Goal: Task Accomplishment & Management: Manage account settings

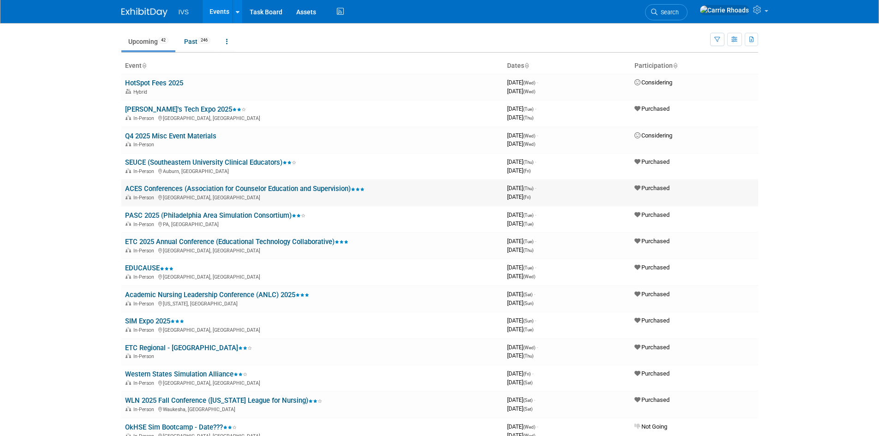
scroll to position [46, 0]
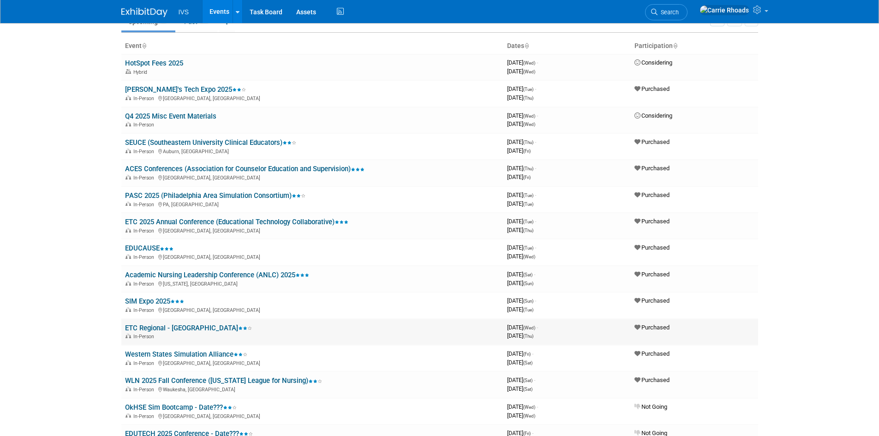
click at [146, 326] on link "ETC Regional - [GEOGRAPHIC_DATA]" at bounding box center [188, 328] width 127 height 8
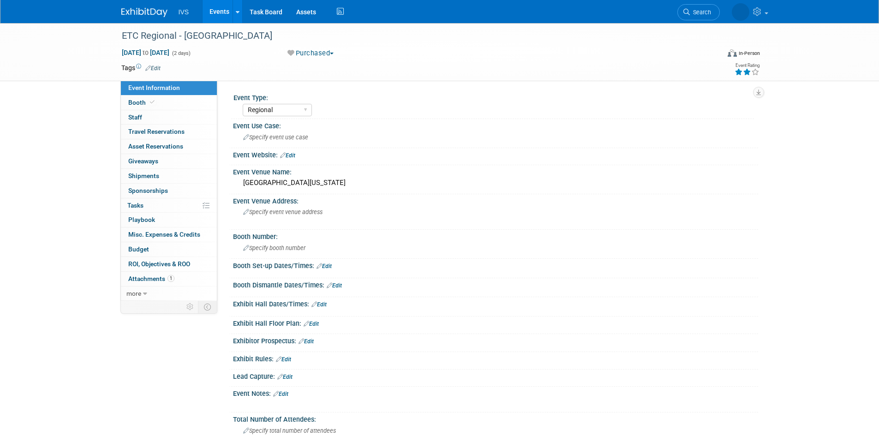
select select "Regional"
drag, startPoint x: 248, startPoint y: 36, endPoint x: 122, endPoint y: 38, distance: 126.5
click at [122, 38] on div "ETC Regional - [GEOGRAPHIC_DATA]" at bounding box center [413, 36] width 588 height 17
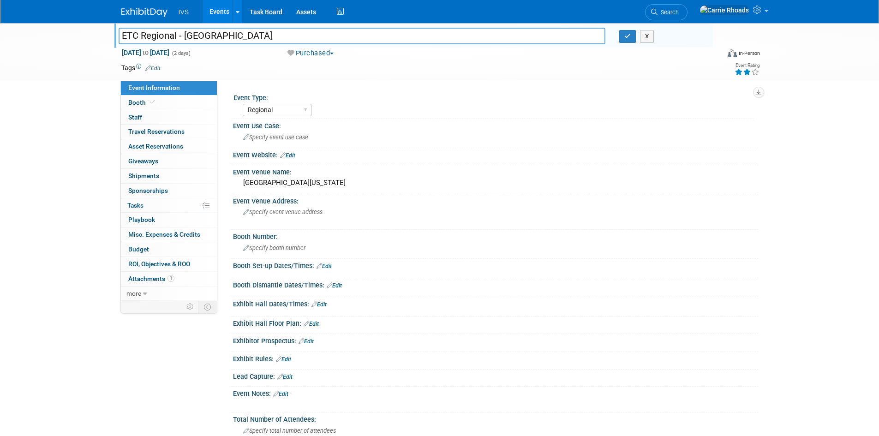
click at [244, 31] on input "ETC Regional - [GEOGRAPHIC_DATA]" at bounding box center [362, 36] width 487 height 16
drag, startPoint x: 255, startPoint y: 34, endPoint x: 118, endPoint y: 38, distance: 136.7
click at [119, 38] on input "ETC Regional - [GEOGRAPHIC_DATA]" at bounding box center [362, 36] width 487 height 16
click at [125, 9] on img at bounding box center [144, 12] width 46 height 9
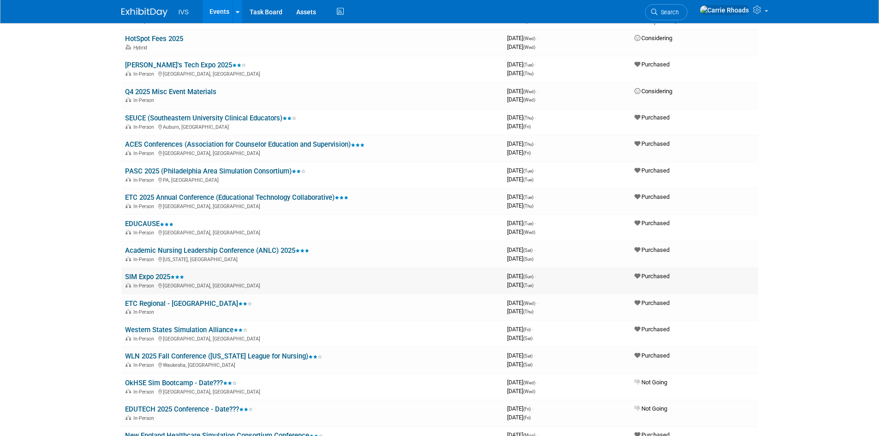
scroll to position [92, 0]
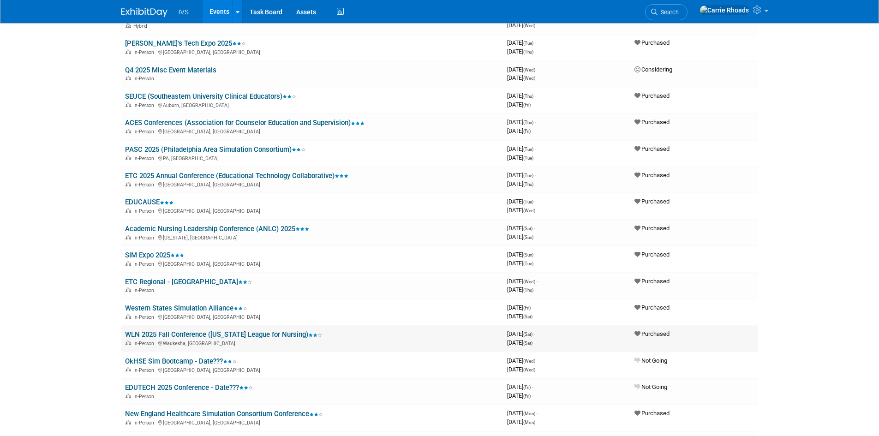
click at [175, 339] on td "WLN 2025 Fall Conference (Wisconsin League for Nursing) In-Person Waukesha, WI" at bounding box center [312, 338] width 382 height 26
click at [175, 331] on link "WLN 2025 Fall Conference ([US_STATE] League for Nursing)" at bounding box center [223, 334] width 197 height 8
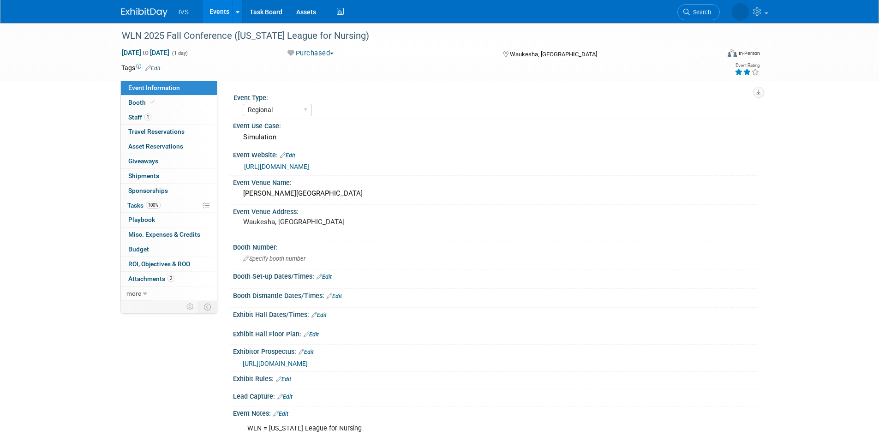
select select "Regional"
click at [208, 38] on div "WLN 2025 Fall Conference ([US_STATE] League for Nursing)" at bounding box center [413, 36] width 588 height 17
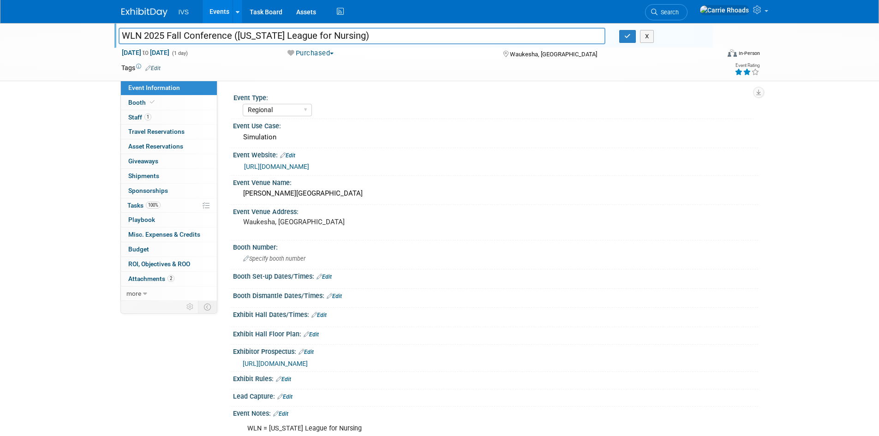
click at [230, 36] on input "WLN 2025 Fall Conference ([US_STATE] League for Nursing)" at bounding box center [362, 36] width 487 height 16
drag, startPoint x: 231, startPoint y: 36, endPoint x: 108, endPoint y: 34, distance: 122.8
click at [108, 34] on div "WLN 2025 Fall Conference (Wisconsin League for Nursing) WLN 2025 Fall Conferenc…" at bounding box center [439, 52] width 879 height 58
click at [131, 13] on img at bounding box center [144, 12] width 46 height 9
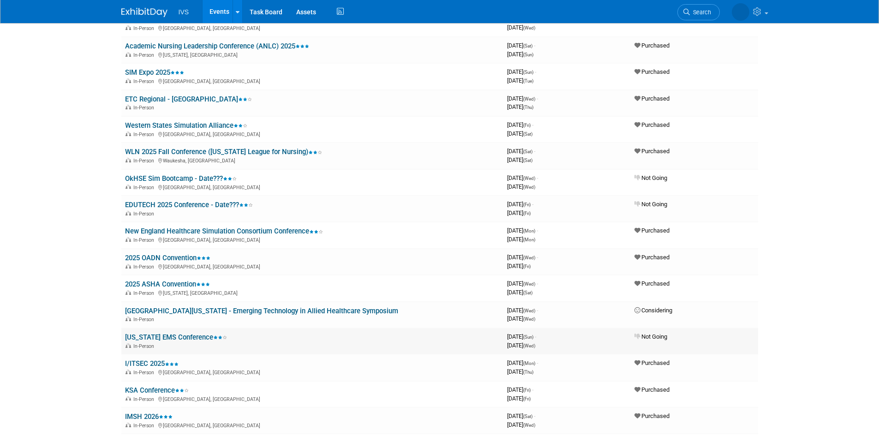
scroll to position [277, 0]
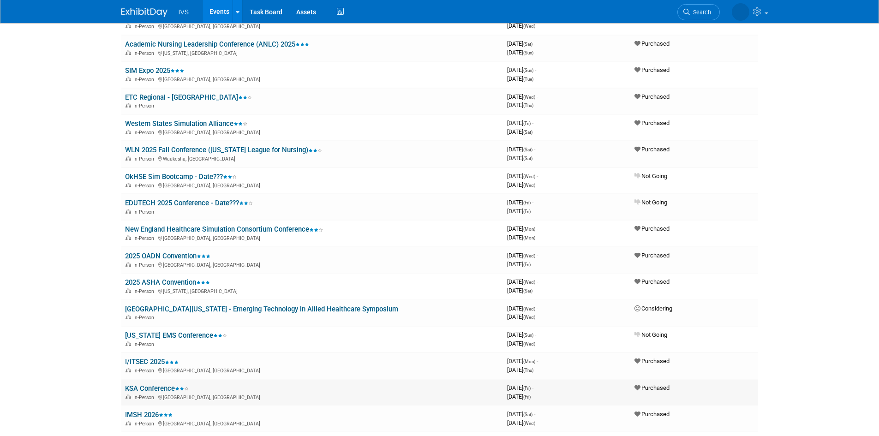
click at [155, 389] on link "KSA Conference" at bounding box center [157, 389] width 64 height 8
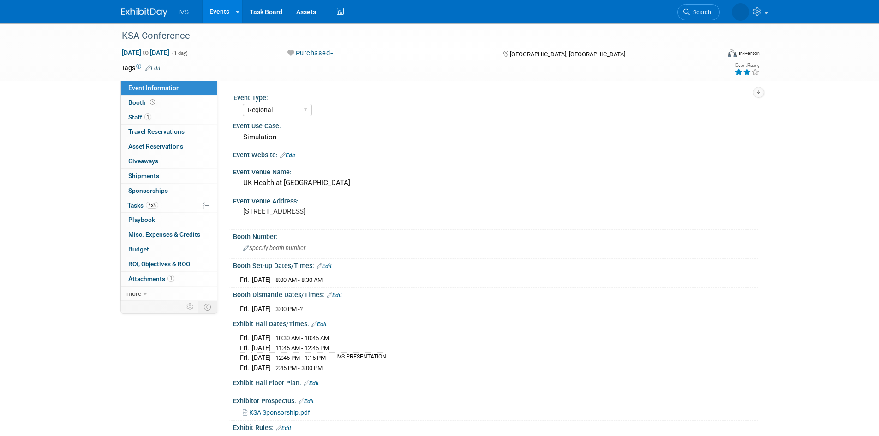
select select "Regional"
